Goal: Information Seeking & Learning: Learn about a topic

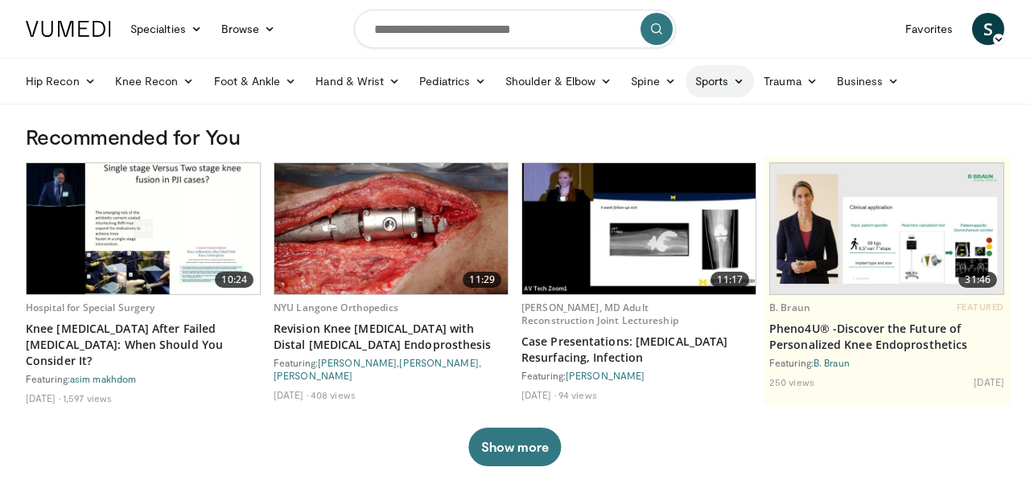
click at [733, 84] on icon at bounding box center [738, 81] width 11 height 11
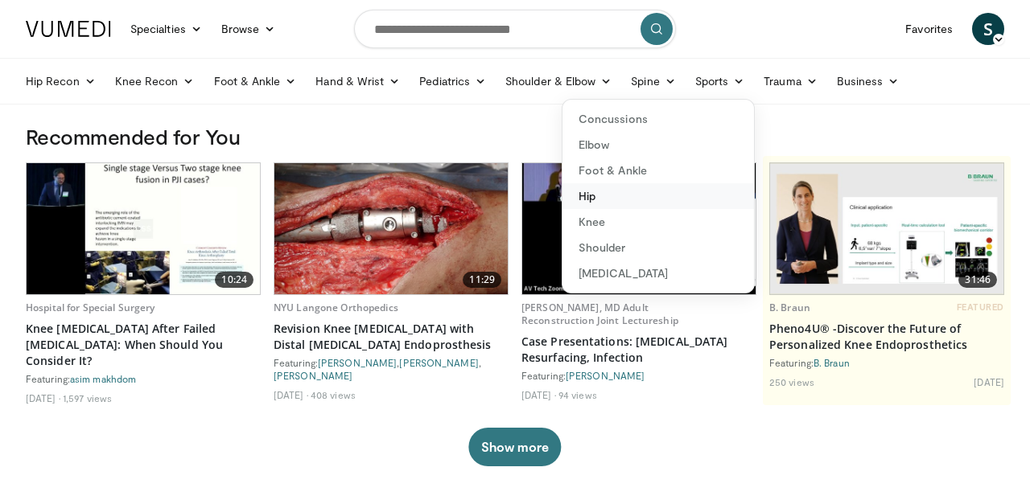
click at [587, 200] on link "Hip" at bounding box center [657, 196] width 191 height 26
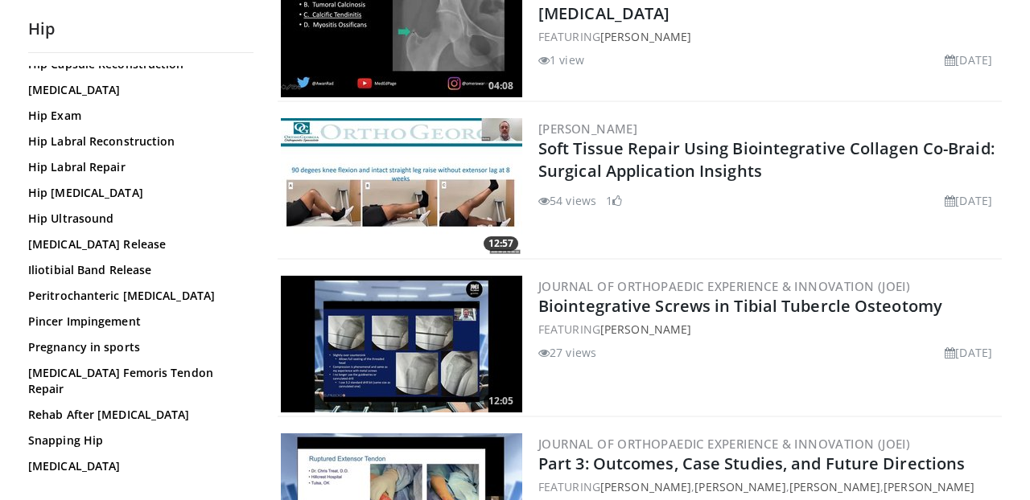
scroll to position [233, 0]
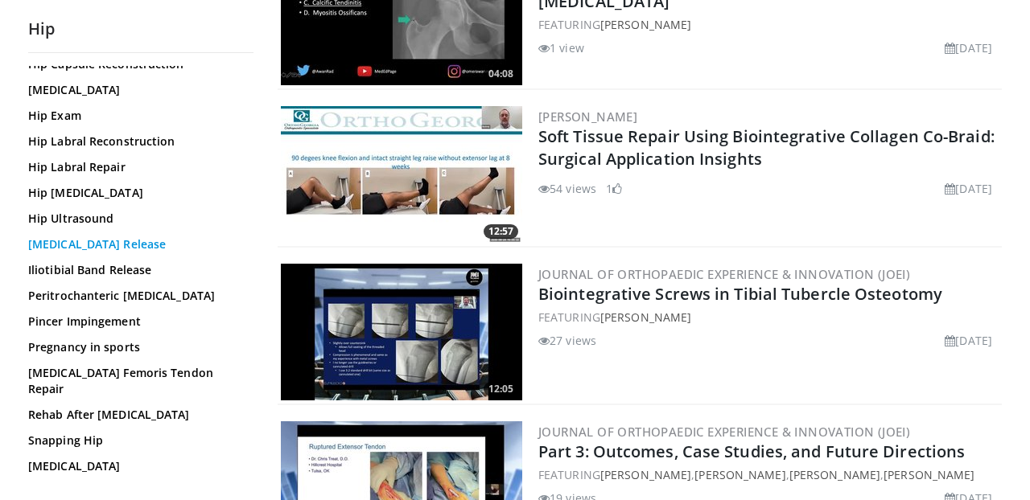
click at [64, 243] on link "Iliopsoas Release" at bounding box center [136, 245] width 217 height 16
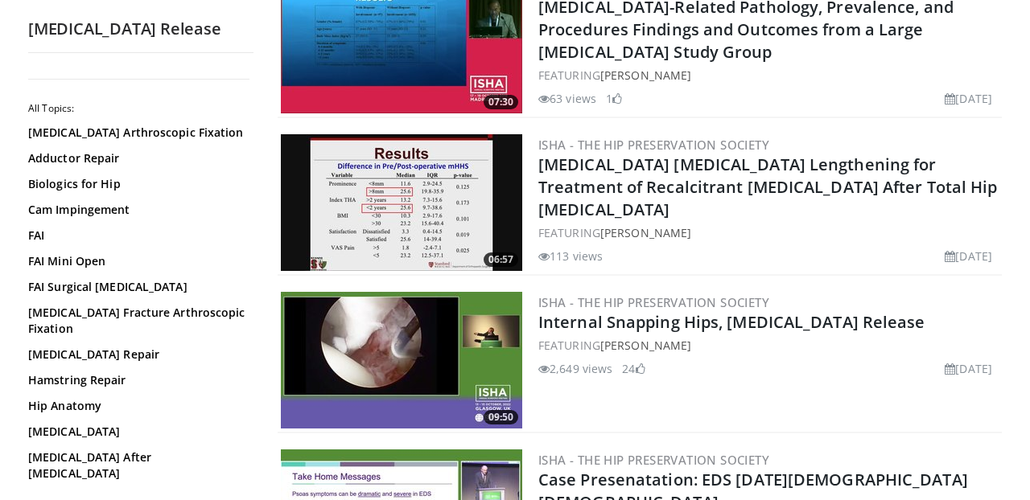
scroll to position [995, 0]
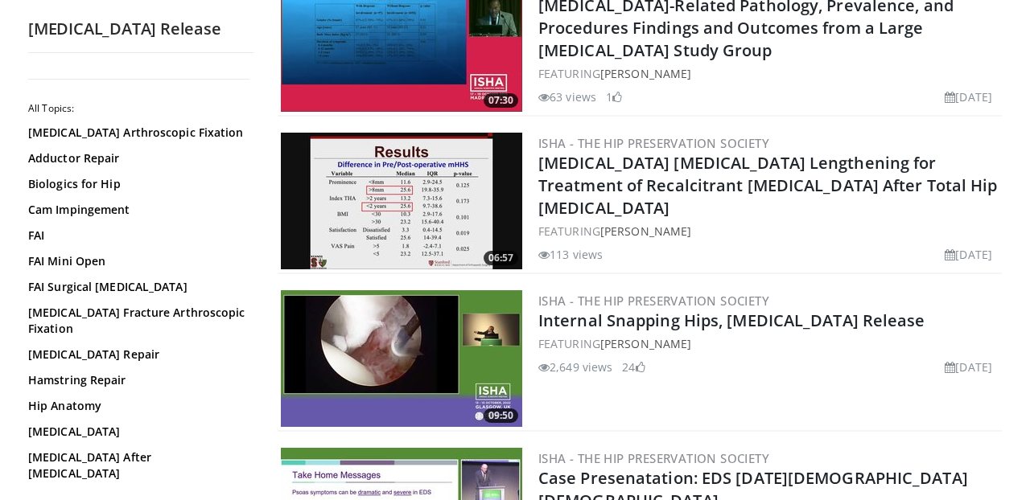
click at [422, 335] on img at bounding box center [401, 358] width 241 height 137
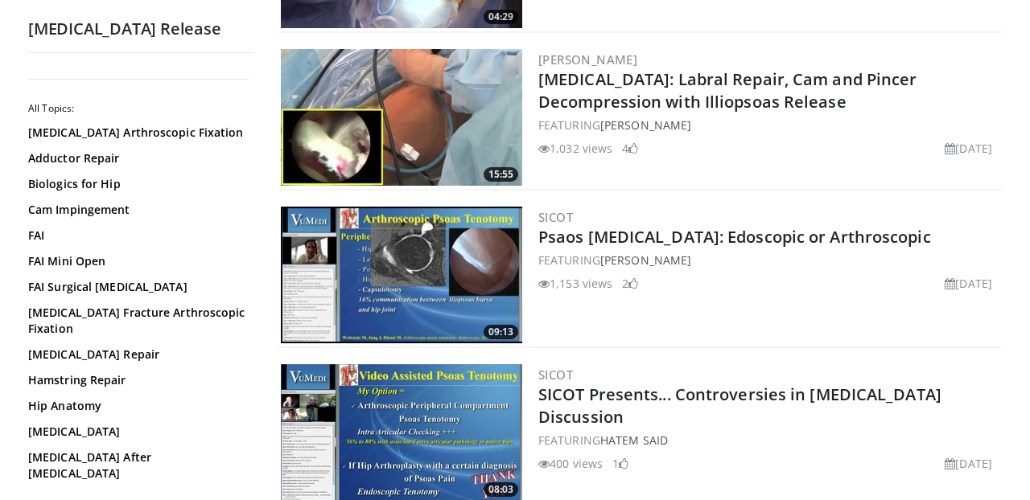
scroll to position [2656, 0]
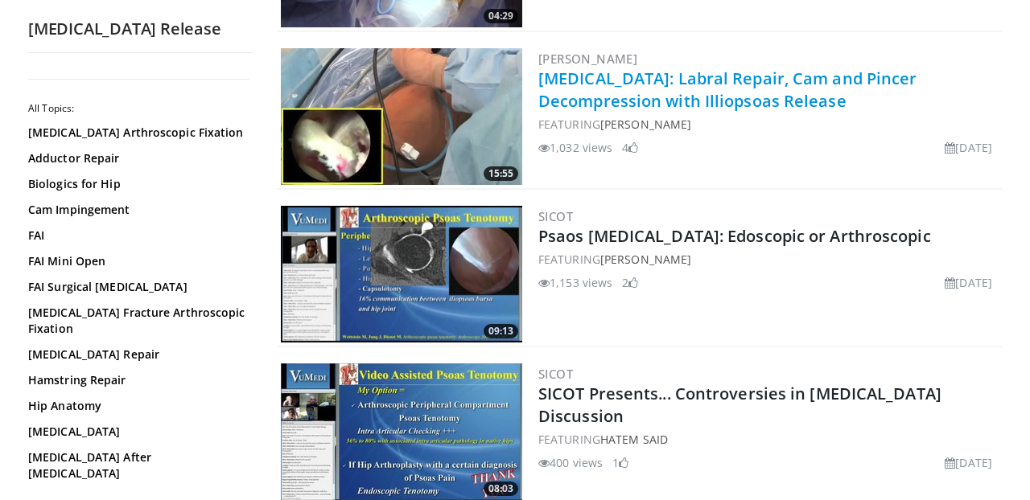
click at [578, 78] on link "[MEDICAL_DATA]: Labral Repair, Cam and Pincer Decompression with Illiopsoas Rel…" at bounding box center [727, 90] width 379 height 44
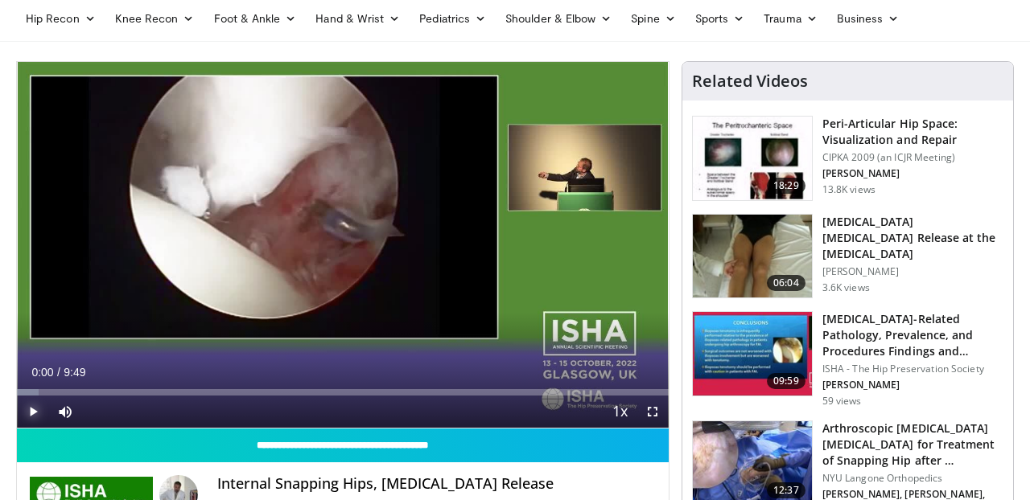
click at [31, 411] on span "Video Player" at bounding box center [33, 412] width 32 height 32
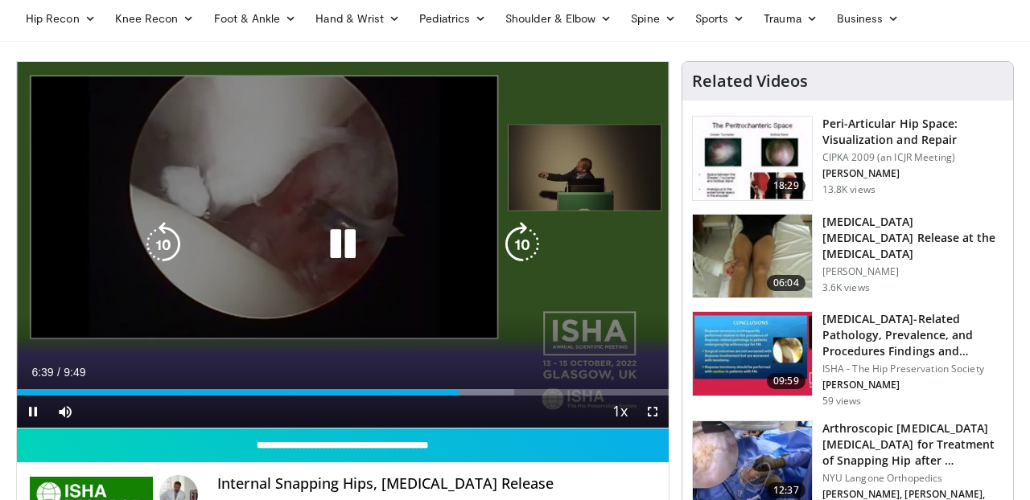
click at [351, 265] on icon "Video Player" at bounding box center [342, 244] width 45 height 45
click at [340, 247] on icon "Video Player" at bounding box center [342, 244] width 45 height 45
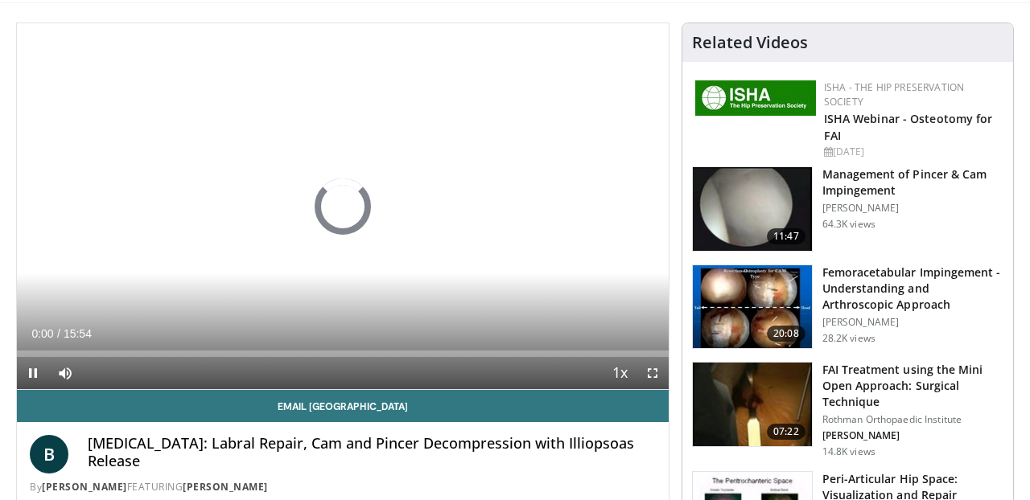
scroll to position [104, 0]
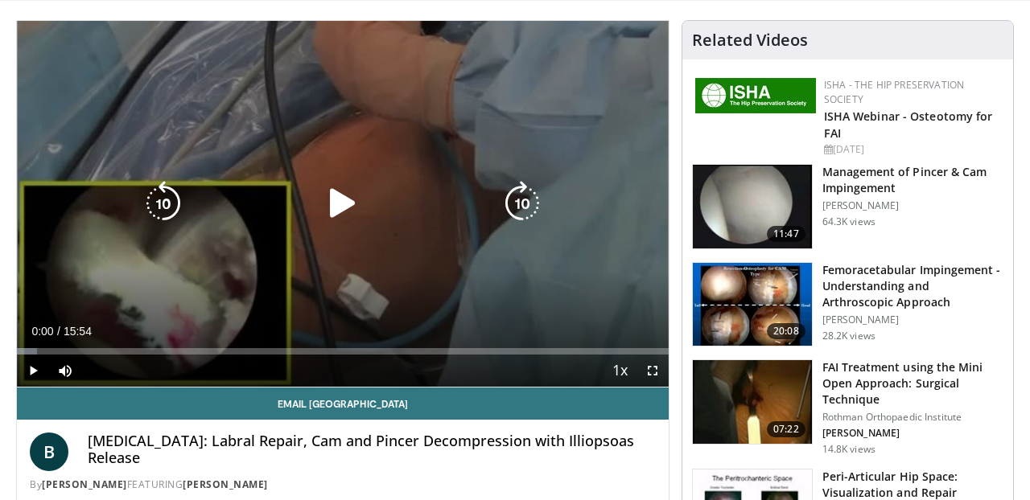
click at [342, 165] on div "10 seconds Tap to unmute" at bounding box center [343, 204] width 652 height 366
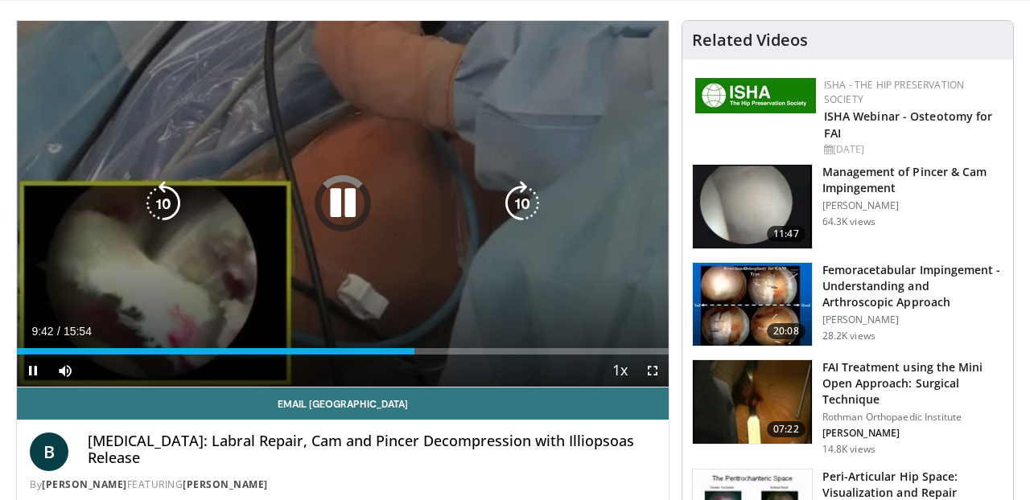
click at [519, 208] on icon "Video Player" at bounding box center [522, 203] width 45 height 45
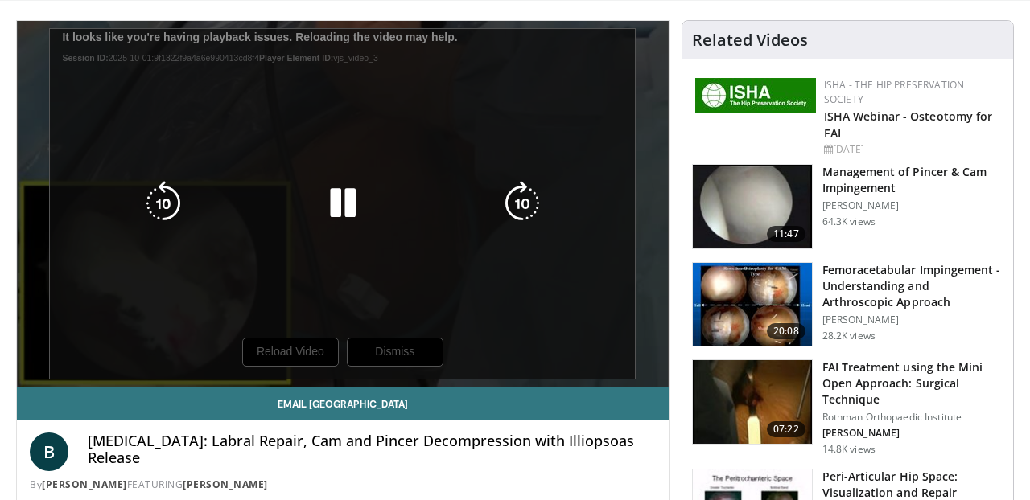
click at [335, 207] on icon "Video Player" at bounding box center [342, 203] width 45 height 45
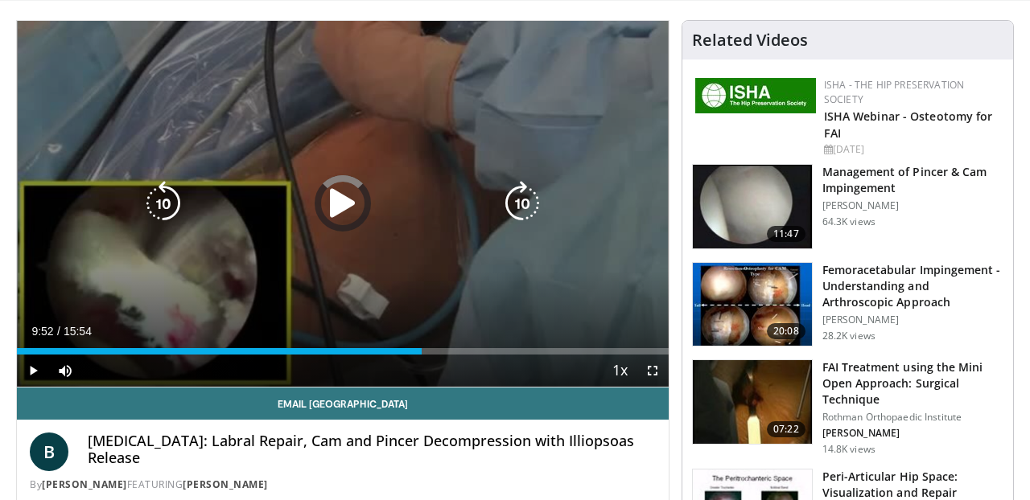
click at [342, 200] on icon "Video Player" at bounding box center [342, 203] width 45 height 45
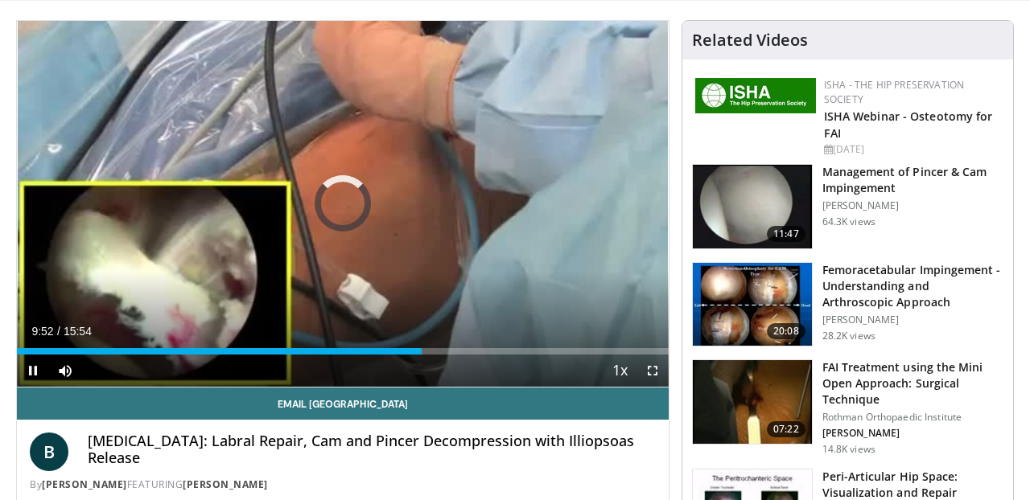
click at [440, 356] on div "Current Time 9:52 / Duration 15:54 Pause Skip Backward Skip Forward Mute Loaded…" at bounding box center [343, 371] width 652 height 32
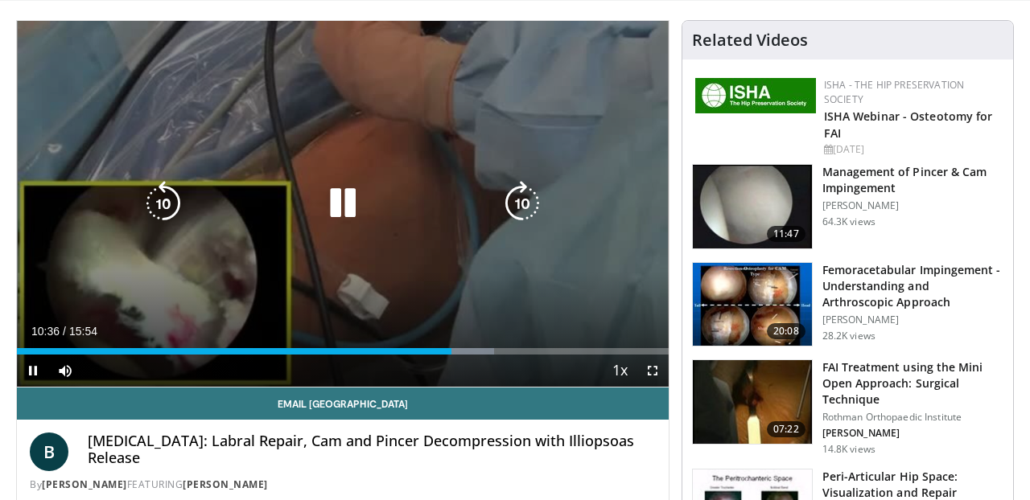
click at [528, 213] on icon "Video Player" at bounding box center [522, 203] width 45 height 45
click at [523, 212] on icon "Video Player" at bounding box center [522, 203] width 45 height 45
click at [518, 205] on icon "Video Player" at bounding box center [522, 203] width 45 height 45
click at [529, 200] on icon "Video Player" at bounding box center [522, 203] width 45 height 45
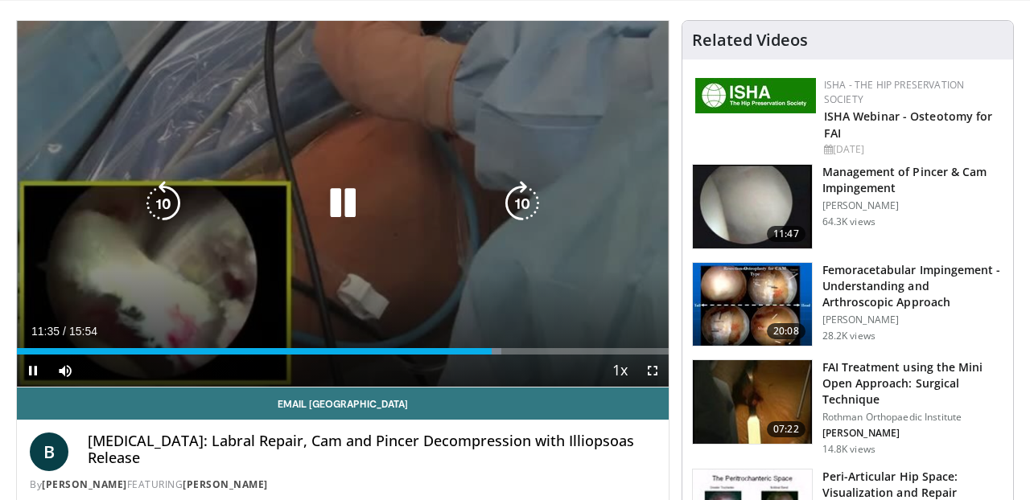
click at [518, 204] on icon "Video Player" at bounding box center [522, 203] width 45 height 45
click at [522, 202] on icon "Video Player" at bounding box center [522, 203] width 45 height 45
click at [37, 372] on span "Video Player" at bounding box center [33, 371] width 32 height 32
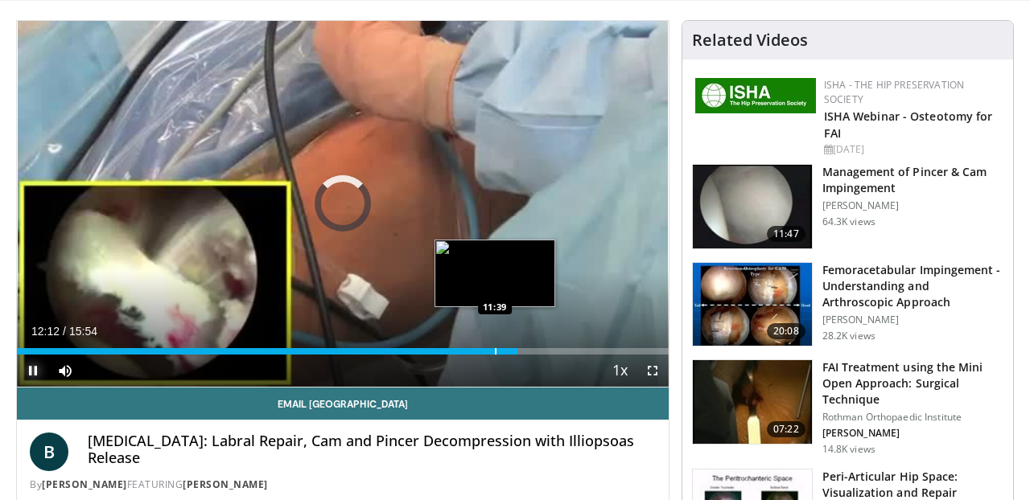
click at [495, 351] on div "Progress Bar" at bounding box center [496, 351] width 2 height 6
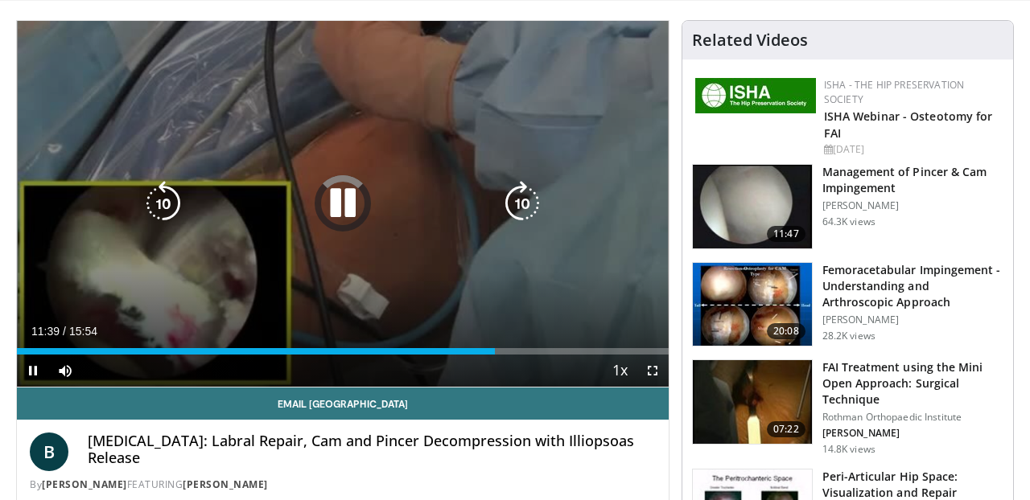
click at [346, 194] on icon "Video Player" at bounding box center [342, 203] width 45 height 45
click at [334, 197] on icon "Video Player" at bounding box center [342, 203] width 45 height 45
click at [520, 204] on icon "Video Player" at bounding box center [522, 203] width 45 height 45
click at [512, 201] on icon "Video Player" at bounding box center [522, 203] width 45 height 45
click at [522, 204] on icon "Video Player" at bounding box center [522, 203] width 45 height 45
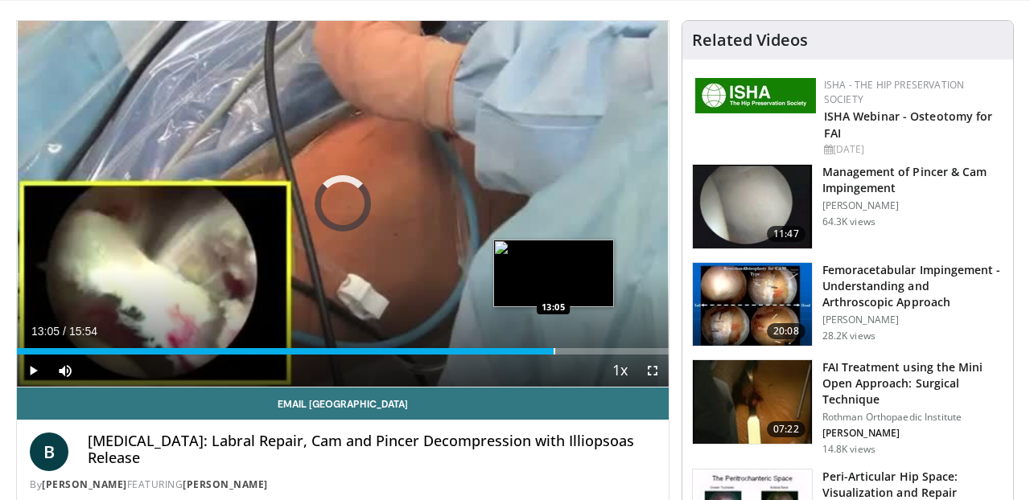
click at [553, 351] on div "Progress Bar" at bounding box center [554, 351] width 2 height 6
